Goal: Task Accomplishment & Management: Use online tool/utility

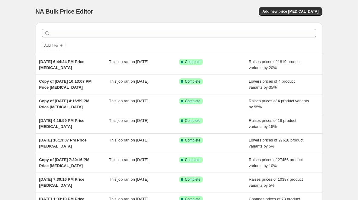
click at [298, 17] on div "NA Bulk Price Editor. This page is ready NA Bulk Price Editor Add new price [ME…" at bounding box center [179, 11] width 287 height 23
click at [294, 11] on span "Add new price [MEDICAL_DATA]" at bounding box center [290, 11] width 56 height 5
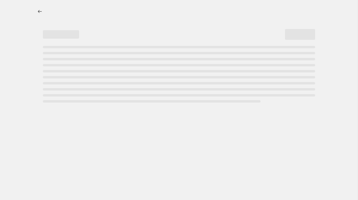
select select "percentage"
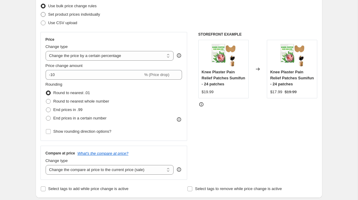
scroll to position [80, 0]
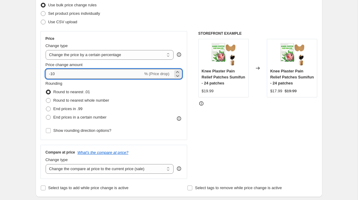
click at [92, 77] on input "-10" at bounding box center [94, 74] width 97 height 10
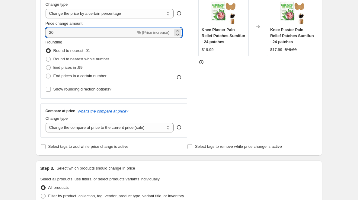
scroll to position [135, 0]
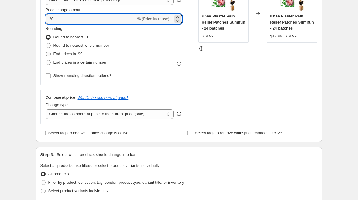
type input "20"
click at [76, 54] on span "End prices in .99" at bounding box center [67, 54] width 29 height 5
click at [46, 52] on input "End prices in .99" at bounding box center [46, 52] width 0 height 0
radio input "true"
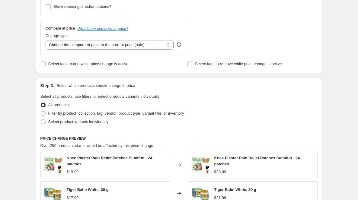
scroll to position [227, 0]
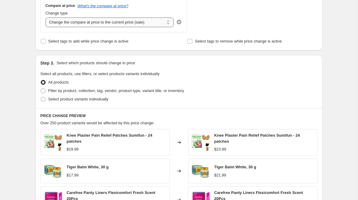
click at [142, 21] on select "Change the compare at price to the current price (sale) Change the compare at p…" at bounding box center [110, 22] width 128 height 10
select select "remove"
click at [46, 17] on select "Change the compare at price to the current price (sale) Change the compare at p…" at bounding box center [110, 22] width 128 height 10
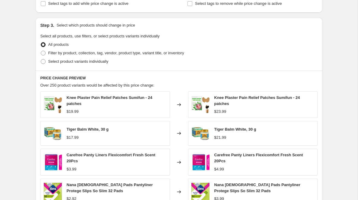
scroll to position [287, 0]
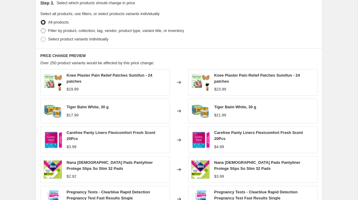
click at [159, 31] on span "Filter by product, collection, tag, vendor, product type, variant title, or inv…" at bounding box center [116, 30] width 136 height 5
click at [41, 29] on input "Filter by product, collection, tag, vendor, product type, variant title, or inv…" at bounding box center [41, 28] width 0 height 0
radio input "true"
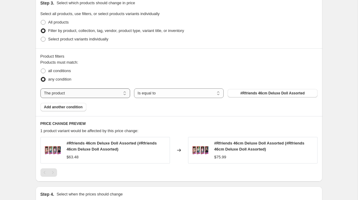
click at [117, 94] on select "The product The product's collection The product's tag The product's vendor The…" at bounding box center [85, 93] width 90 height 10
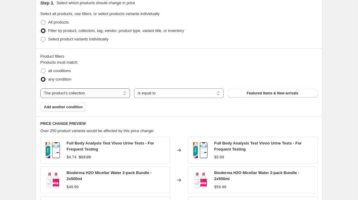
click at [107, 94] on select "The product The product's collection The product's tag The product's vendor The…" at bounding box center [85, 93] width 90 height 10
select select "tag"
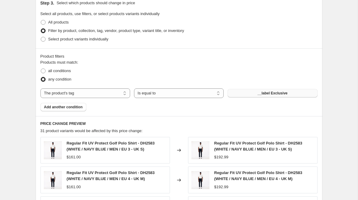
click at [254, 91] on button "__label Exclusive" at bounding box center [272, 93] width 90 height 8
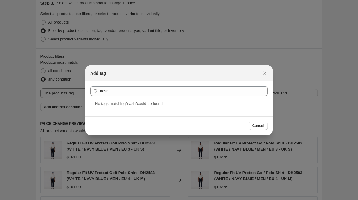
click at [115, 100] on section "Submit nash" at bounding box center [178, 90] width 187 height 19
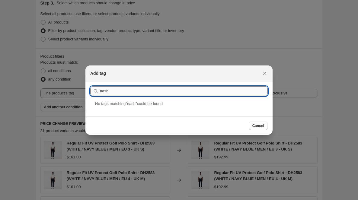
click at [114, 94] on input "nash" at bounding box center [184, 91] width 168 height 10
paste input "[DOMAIN_NAME]"
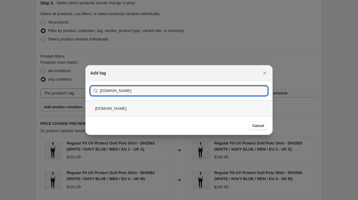
type input "[DOMAIN_NAME]"
click at [142, 111] on div "[DOMAIN_NAME]" at bounding box center [178, 108] width 187 height 16
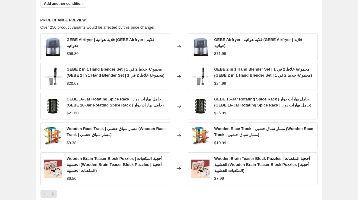
scroll to position [409, 0]
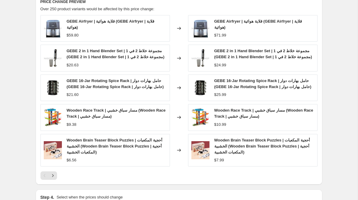
click at [104, 20] on span "GEBE Airfryer | قلاية هوائية (GEBE Airfryer | قلاية هوائية)" at bounding box center [110, 24] width 87 height 11
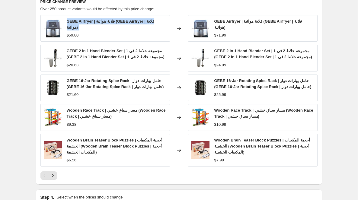
copy span "GEBE Airfryer | قلاية هوائية (GEBE Airfryer | قلاية هوائية)"
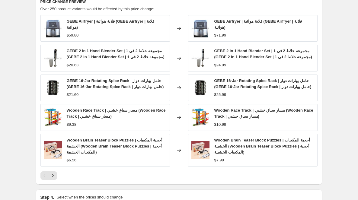
click at [94, 52] on div "GEBE 2 in 1 Hand Blender Set | مجموعة خلاط 2 في 1 (GEBE 2 in 1 Hand Blender Set…" at bounding box center [117, 54] width 100 height 12
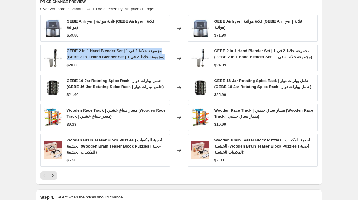
copy span "GEBE 2 in 1 Hand Blender Set | مجموعة خلاط 2 في 1 (GEBE 2 in 1 Hand Blender Set…"
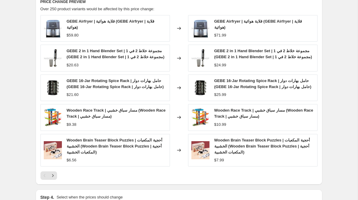
click at [105, 83] on span "GEBE 16-Jar Rotating Spice Rack | حامل بهارات دوار (GEBE 16-Jar Rotating Spice …" at bounding box center [115, 83] width 97 height 11
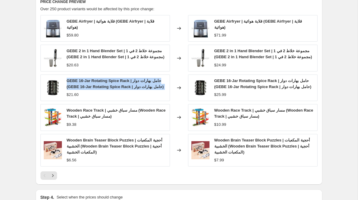
copy span "GEBE 16-Jar Rotating Spice Rack | حامل بهارات دوار (GEBE 16-Jar Rotating Spice …"
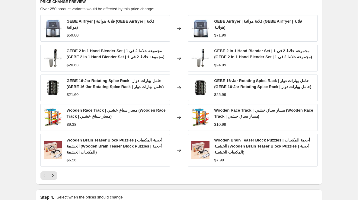
click at [85, 110] on span "Wooden Race Track | مسار سباق خشبي (Wooden Race Track | مسار سباق خشبي)" at bounding box center [116, 113] width 99 height 11
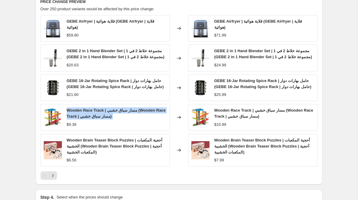
copy span "Wooden Race Track | مسار سباق خشبي (Wooden Race Track | مسار سباق خشبي)"
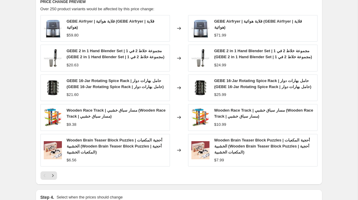
click at [80, 80] on span "GEBE 16-Jar Rotating Spice Rack | حامل بهارات دوار (GEBE 16-Jar Rotating Spice …" at bounding box center [115, 83] width 97 height 11
click at [87, 49] on span "GEBE 2 in 1 Hand Blender Set | مجموعة خلاط 2 في 1 (GEBE 2 in 1 Hand Blender Set…" at bounding box center [116, 54] width 98 height 11
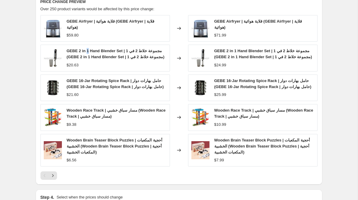
click at [87, 49] on span "GEBE 2 in 1 Hand Blender Set | مجموعة خلاط 2 في 1 (GEBE 2 in 1 Hand Blender Set…" at bounding box center [116, 54] width 98 height 11
click at [87, 138] on span "Wooden Brain Teaser Block Puzzles | أحجية المكعبات الخشبية (Wooden Brain Teaser…" at bounding box center [115, 146] width 96 height 17
click at [80, 116] on span "Wooden Race Track | مسار سباق خشبي (Wooden Race Track | مسار سباق خشبي)" at bounding box center [116, 113] width 99 height 11
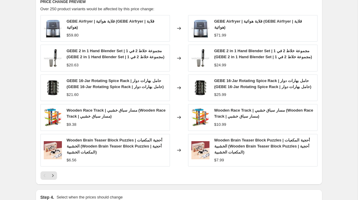
click at [80, 116] on span "Wooden Race Track | مسار سباق خشبي (Wooden Race Track | مسار سباق خشبي)" at bounding box center [116, 113] width 99 height 11
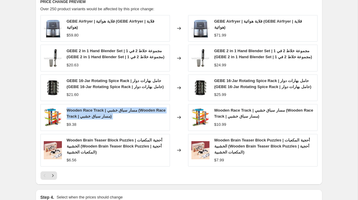
copy span "Wooden Race Track | مسار سباق خشبي (Wooden Race Track | مسار سباق خشبي)"
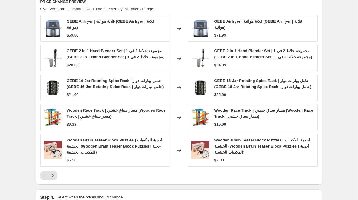
click at [88, 144] on span "Wooden Brain Teaser Block Puzzles | أحجية المكعبات الخشبية (Wooden Brain Teaser…" at bounding box center [115, 146] width 96 height 17
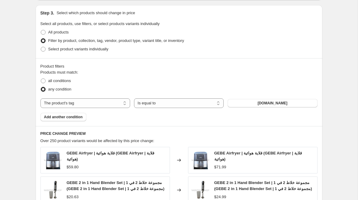
scroll to position [0, 0]
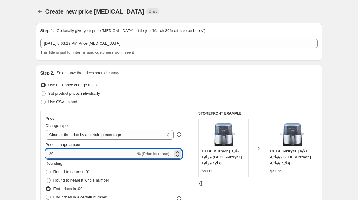
click at [75, 153] on input "20" at bounding box center [91, 154] width 91 height 10
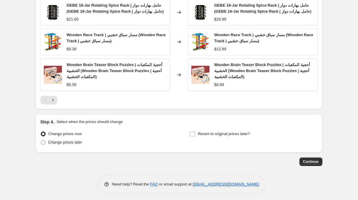
click at [280, 92] on div "GEBE Airfryer | قلاية هوائية (GEBE Airfryer | قلاية هوائية) $59.80 Changed to G…" at bounding box center [178, 22] width 277 height 165
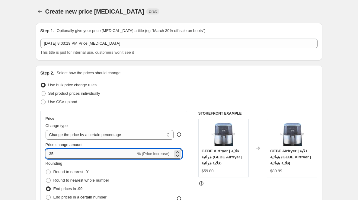
click at [85, 149] on input "35" at bounding box center [91, 154] width 91 height 10
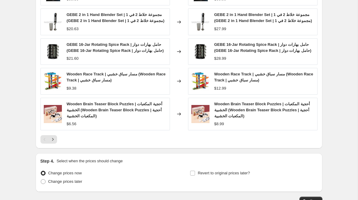
scroll to position [434, 0]
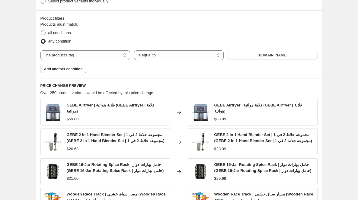
scroll to position [484, 0]
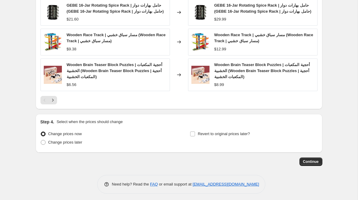
click at [92, 67] on span "Wooden Brain Teaser Block Puzzles | أحجية المكعبات الخشبية (Wooden Brain Teaser…" at bounding box center [115, 70] width 96 height 17
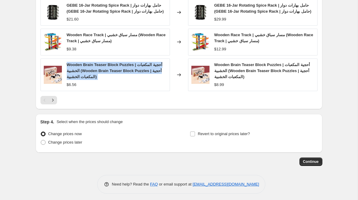
copy span "Wooden Brain Teaser Block Puzzles | أحجية المكعبات الخشبية (Wooden Brain Teaser…"
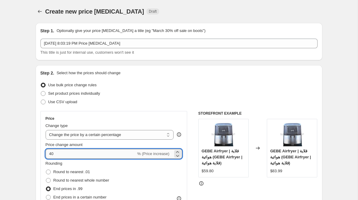
click at [79, 150] on input "40" at bounding box center [91, 154] width 91 height 10
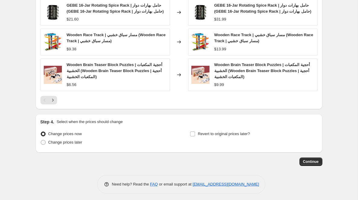
click at [54, 98] on icon "Next" at bounding box center [53, 100] width 6 height 6
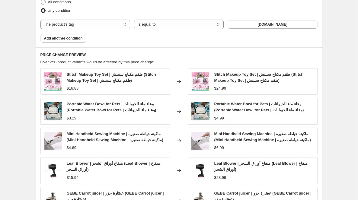
scroll to position [355, 0]
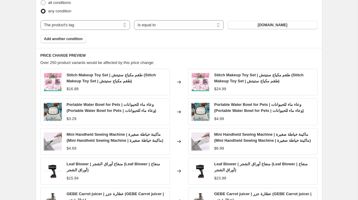
click at [108, 77] on div "Stitch Makeup Toy Set | طقم مكياج ستيتش (Stitch Makeup Toy Set | طقم مكياج ستيت…" at bounding box center [117, 78] width 100 height 12
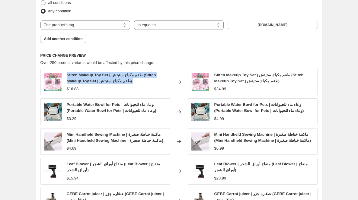
copy span "Stitch Makeup Toy Set | طقم مكياج ستيتش (Stitch Makeup Toy Set | طقم مكياج ستيت…"
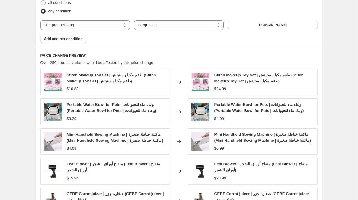
click at [97, 110] on span "Portable Water Bowl for Pets | وعاء ماء للحيوانات (Portable Water Bowl for Pets…" at bounding box center [112, 107] width 90 height 11
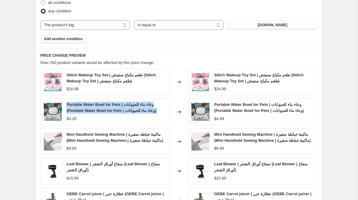
copy span "Portable Water Bowl for Pets | وعاء ماء للحيوانات (Portable Water Bowl for Pets…"
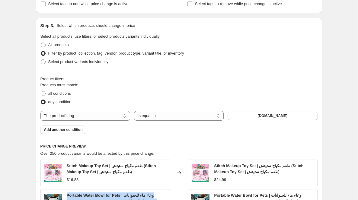
scroll to position [0, 0]
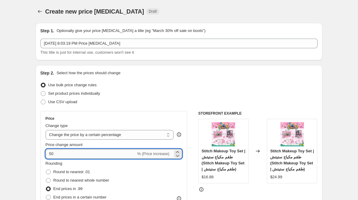
click at [72, 150] on input "50" at bounding box center [91, 154] width 91 height 10
type input "60"
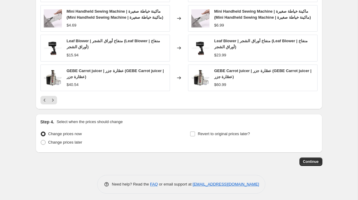
click at [174, 119] on div "Step 4. Select when the prices should change" at bounding box center [178, 122] width 277 height 6
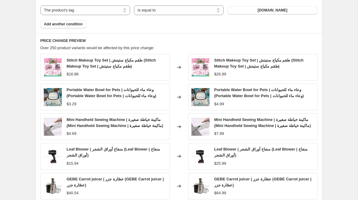
scroll to position [369, 0]
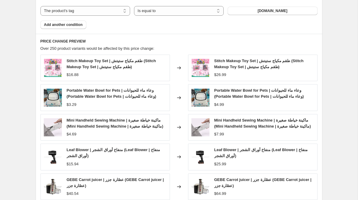
click at [96, 122] on div "Mini Handheld Sewing Machine | ماكينة خياطة صغيرة (Mini Handheld Sewing Machine…" at bounding box center [117, 123] width 100 height 12
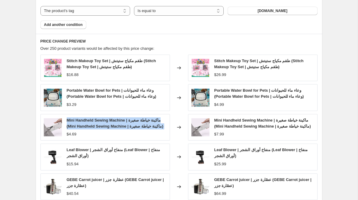
copy span "Mini Handheld Sewing Machine | ماكينة خياطة صغيرة (Mini Handheld Sewing Machine…"
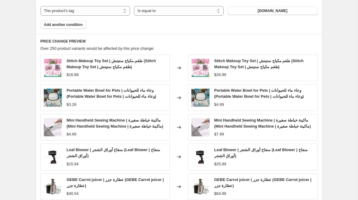
click at [281, 34] on div "PRICE CHANGE PREVIEW Over 250 product variants would be affected by this price …" at bounding box center [179, 126] width 287 height 184
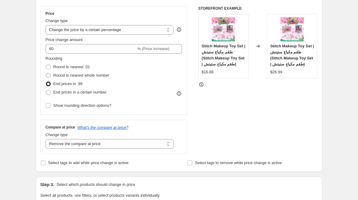
scroll to position [0, 0]
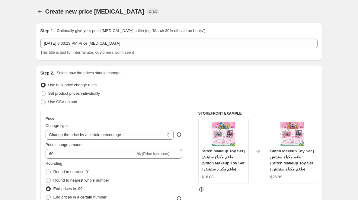
click at [191, 161] on div "Price Change type Change the price to a certain amount Change the price by a ce…" at bounding box center [178, 185] width 277 height 148
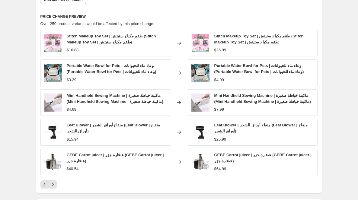
scroll to position [393, 0]
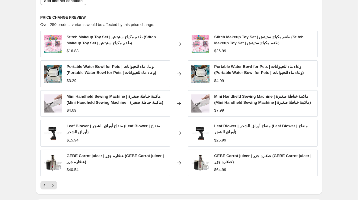
click at [130, 102] on span "Mini Handheld Sewing Machine | ماكينة خياطة صغيرة (Mini Handheld Sewing Machine…" at bounding box center [115, 99] width 97 height 11
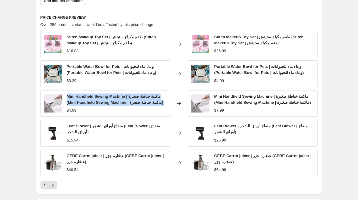
copy span "Mini Handheld Sewing Machine | ماكينة خياطة صغيرة (Mini Handheld Sewing Machine…"
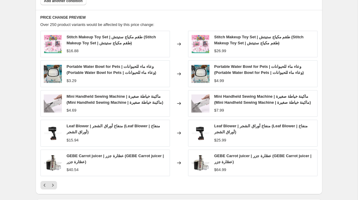
click at [83, 128] on span "Leaf Blower | منفاخ أوراق الشجر (Leaf Blower | منفاخ أوراق الشجر)" at bounding box center [113, 129] width 93 height 11
click at [109, 150] on div "GEBE Carrot juicer | عصّارة جزر (GEBE Carrot juicer | عصّارة جزر) $40.54" at bounding box center [104, 163] width 129 height 27
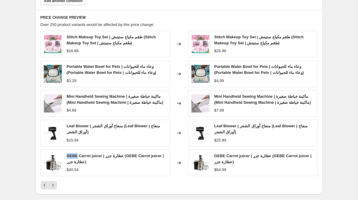
click at [109, 150] on div "GEBE Carrot juicer | عصّارة جزر (GEBE Carrot juicer | عصّارة جزر) $40.54" at bounding box center [104, 163] width 129 height 27
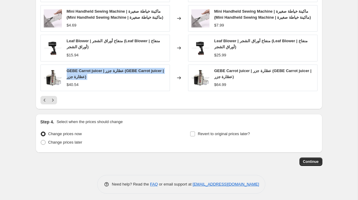
scroll to position [402, 0]
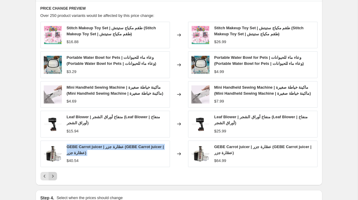
click at [51, 173] on icon "Next" at bounding box center [53, 176] width 6 height 6
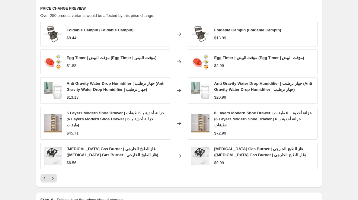
click at [104, 32] on div "Foldable Campin (Foldable Campin) $8.44" at bounding box center [100, 34] width 67 height 14
click at [113, 28] on span "Foldable Campin (Foldable Campin)" at bounding box center [100, 30] width 67 height 5
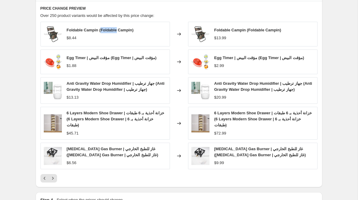
click at [113, 28] on span "Foldable Campin (Foldable Campin)" at bounding box center [100, 30] width 67 height 5
click at [90, 57] on span "Egg Timer | مؤقت البيض (Egg Timer | مؤقت البيض)" at bounding box center [112, 58] width 90 height 5
click at [122, 90] on div "Anti Gravity Water Drop Humidifier | جهاز ترطيب (Anti Gravity Water Drop Humidi…" at bounding box center [117, 87] width 100 height 12
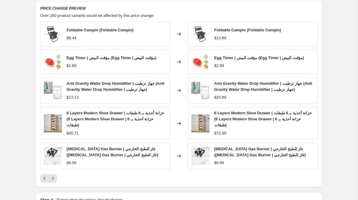
click at [122, 90] on div "Anti Gravity Water Drop Humidifier | جهاز ترطيب (Anti Gravity Water Drop Humidi…" at bounding box center [117, 87] width 100 height 12
click at [131, 120] on div "6 Layers Modern Shoe Drawer | خزانة أحذية بـ 6 طبقات (6 Layers Modern Shoe Draw…" at bounding box center [117, 119] width 100 height 18
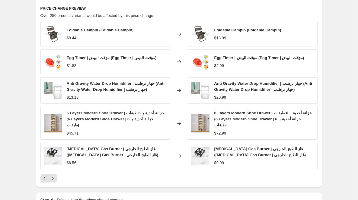
click at [111, 150] on span "[MEDICAL_DATA] Gas Burner | غاز للطبخ الخارجي ([MEDICAL_DATA] Gas Burner | غاز …" at bounding box center [112, 152] width 91 height 11
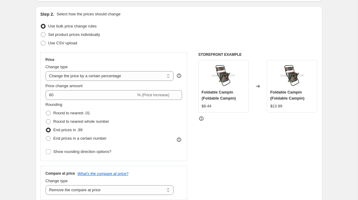
scroll to position [480, 0]
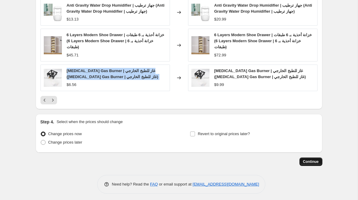
click at [318, 159] on span "Continue" at bounding box center [311, 161] width 16 height 5
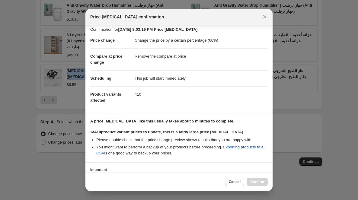
scroll to position [49, 0]
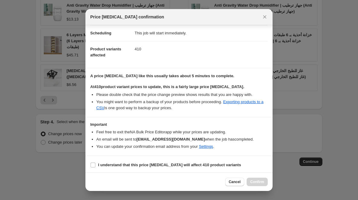
click at [189, 164] on b "I understand that this price [MEDICAL_DATA] will affect 410 product variants" at bounding box center [169, 165] width 143 height 5
click at [95, 164] on input "I understand that this price [MEDICAL_DATA] will affect 410 product variants" at bounding box center [93, 165] width 5 height 5
checkbox input "true"
click at [252, 181] on span "Confirm" at bounding box center [257, 182] width 14 height 5
